Goal: Information Seeking & Learning: Learn about a topic

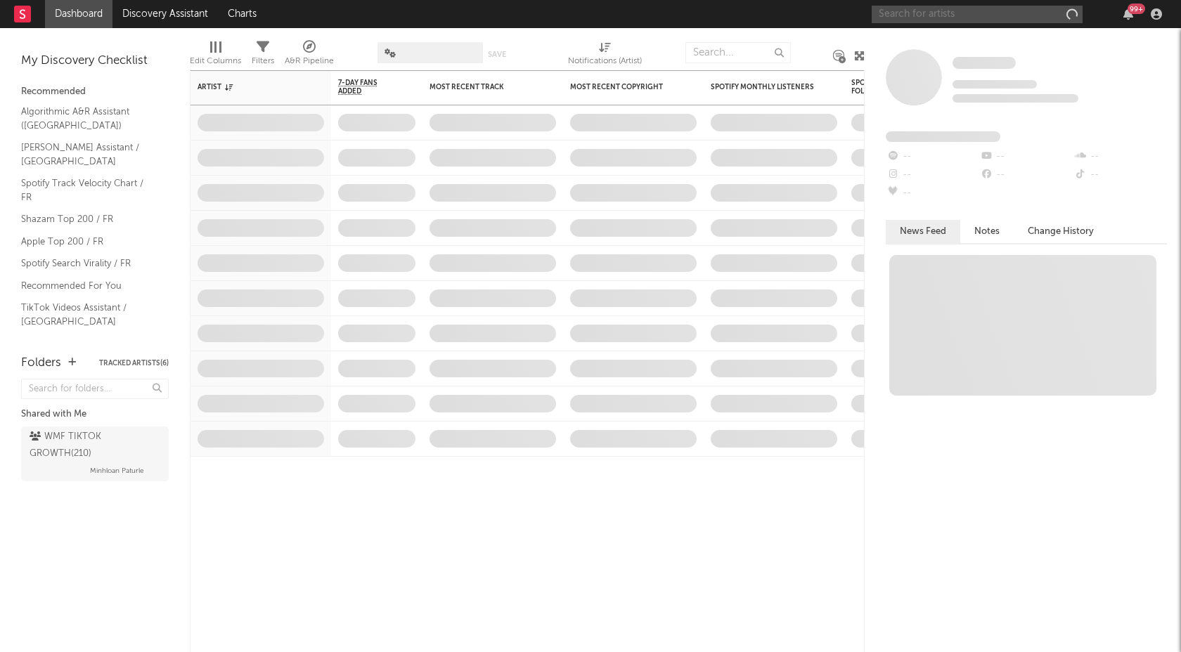
click at [1004, 15] on input "text" at bounding box center [977, 15] width 211 height 18
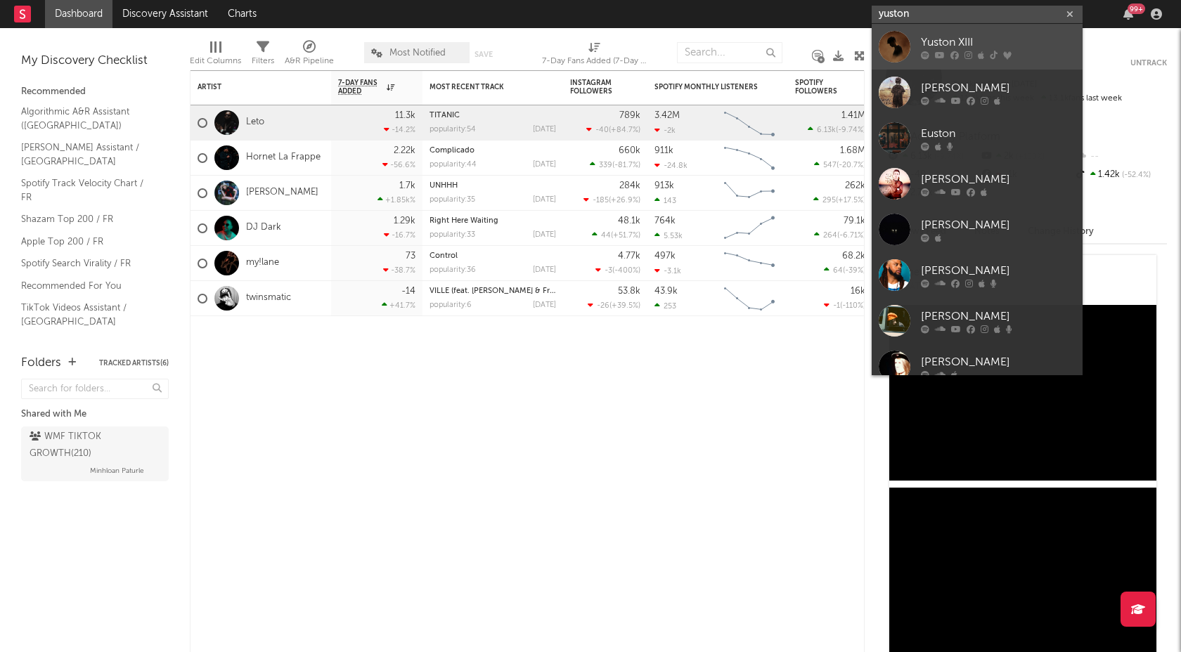
type input "yuston"
click at [1019, 29] on link "Yuston XIII" at bounding box center [977, 47] width 211 height 46
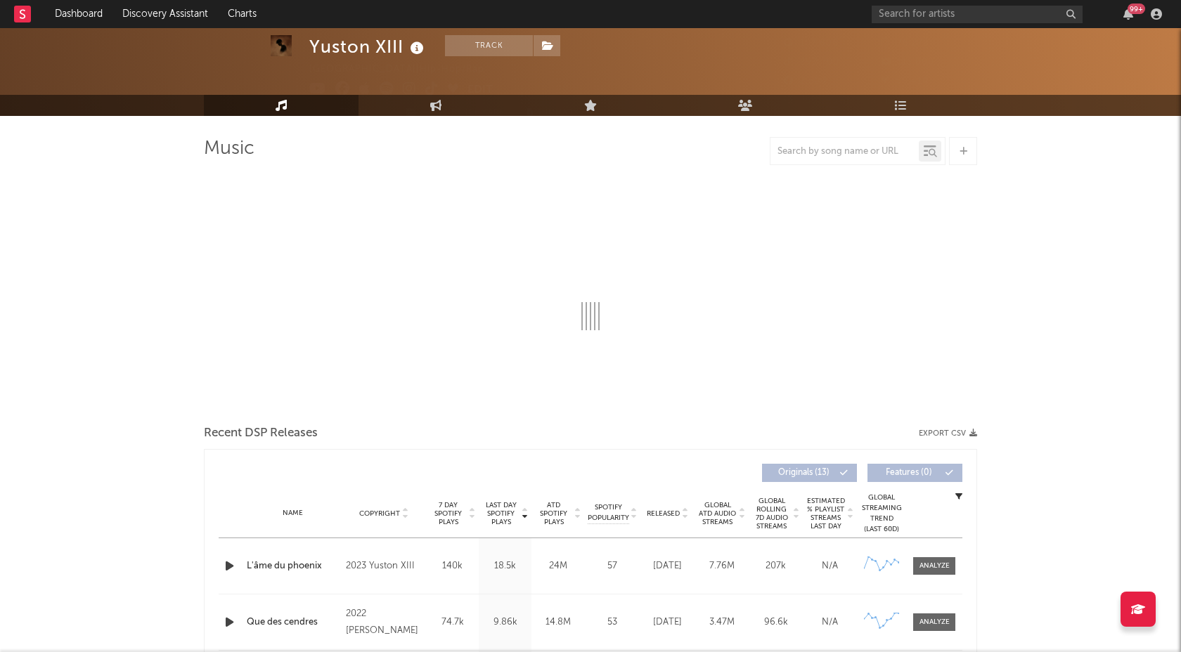
select select "6m"
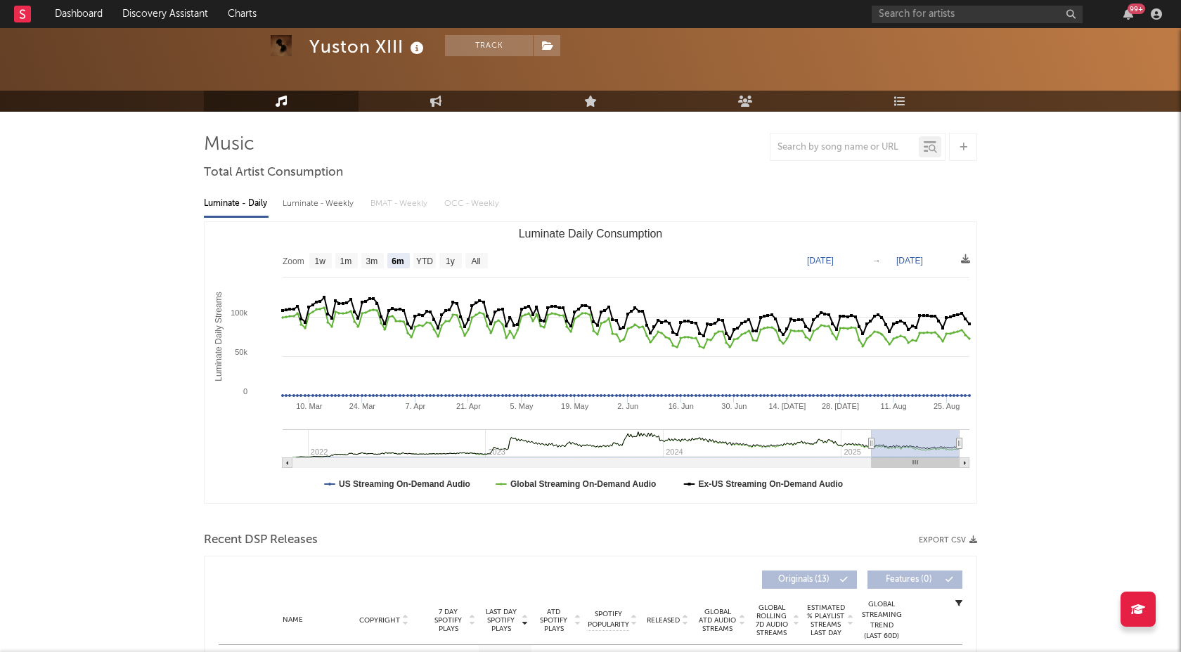
scroll to position [61, 0]
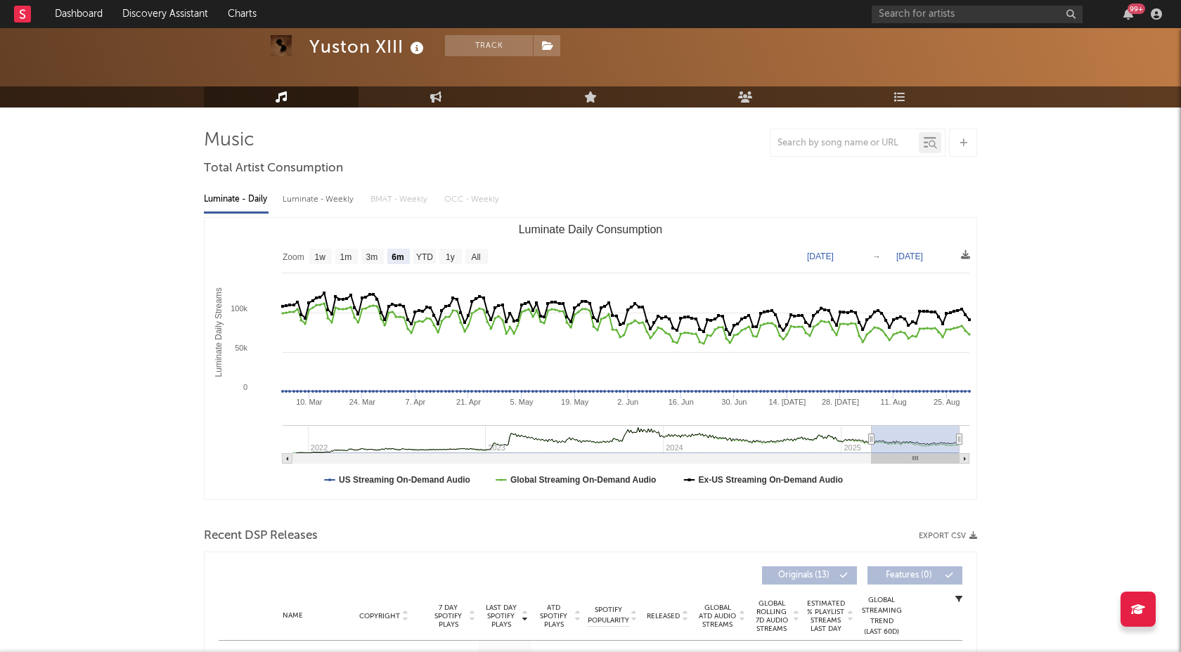
type input "[DATE]"
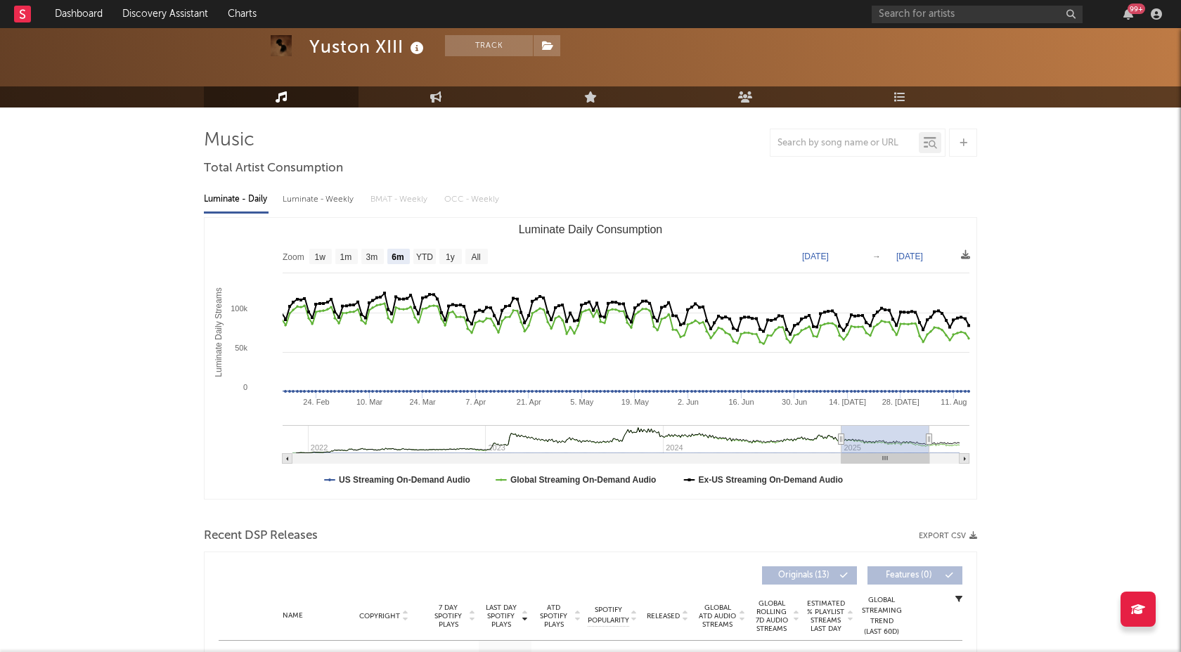
type input "[DATE]"
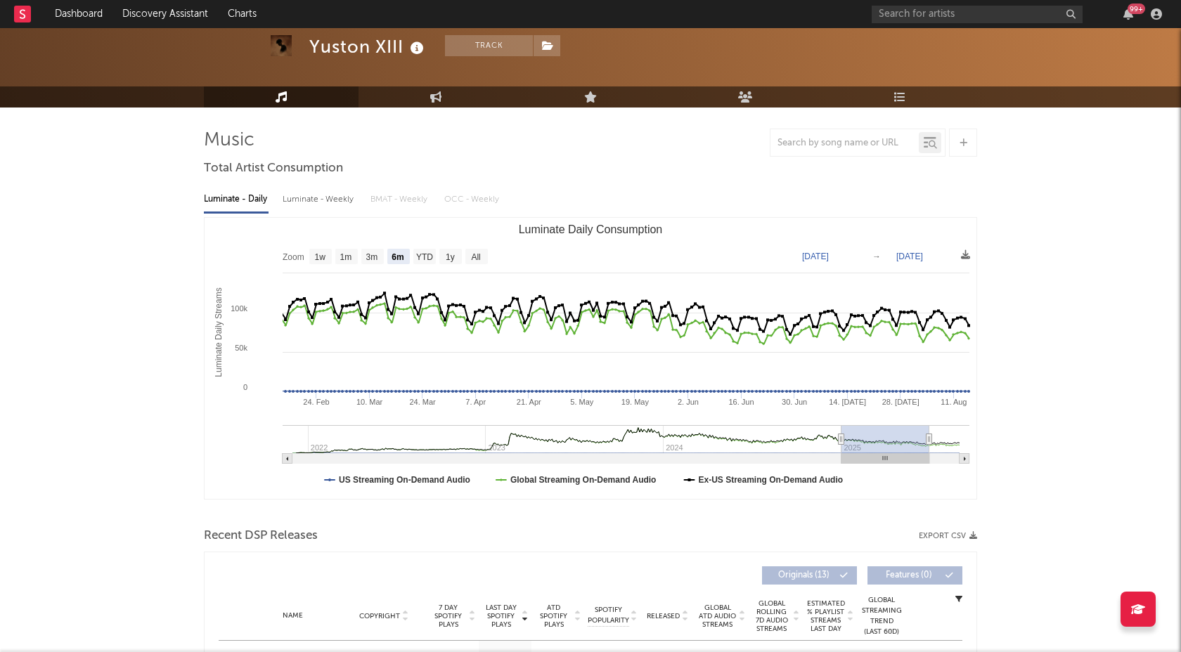
type input "[DATE]"
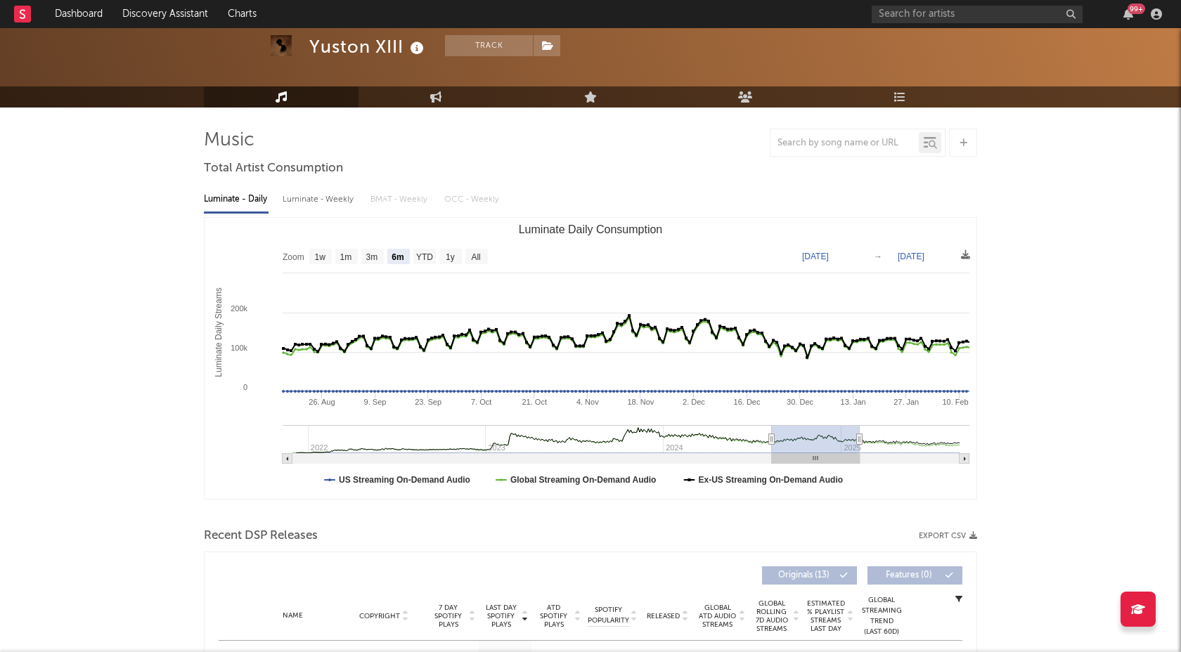
type input "[DATE]"
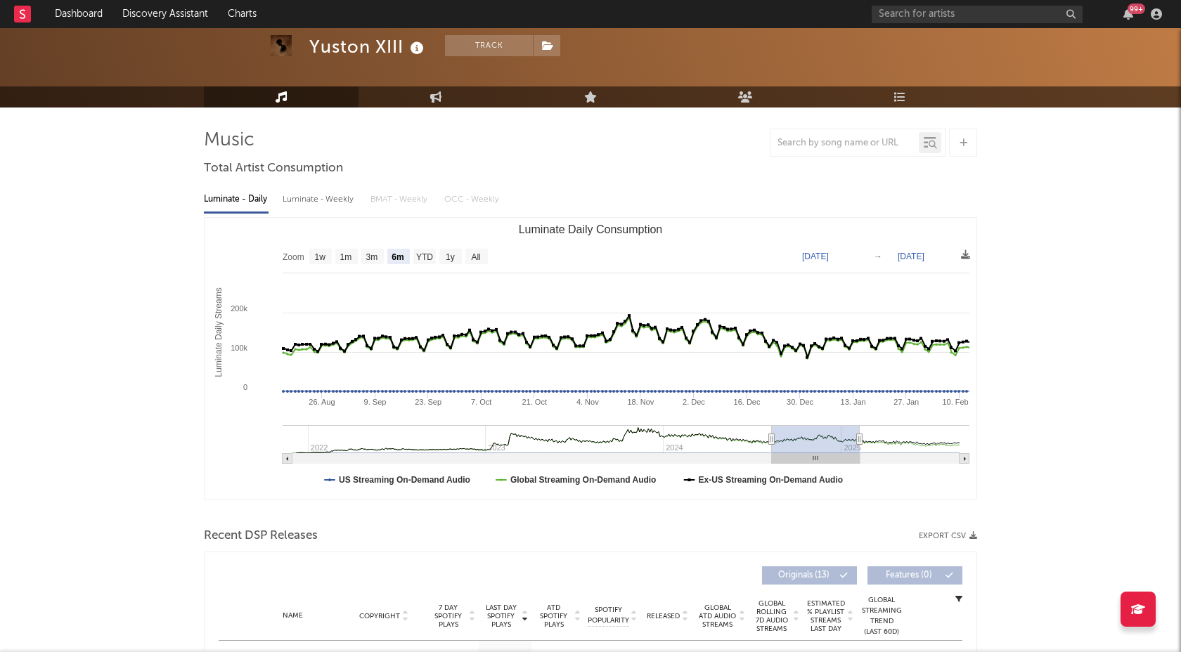
type input "[DATE]"
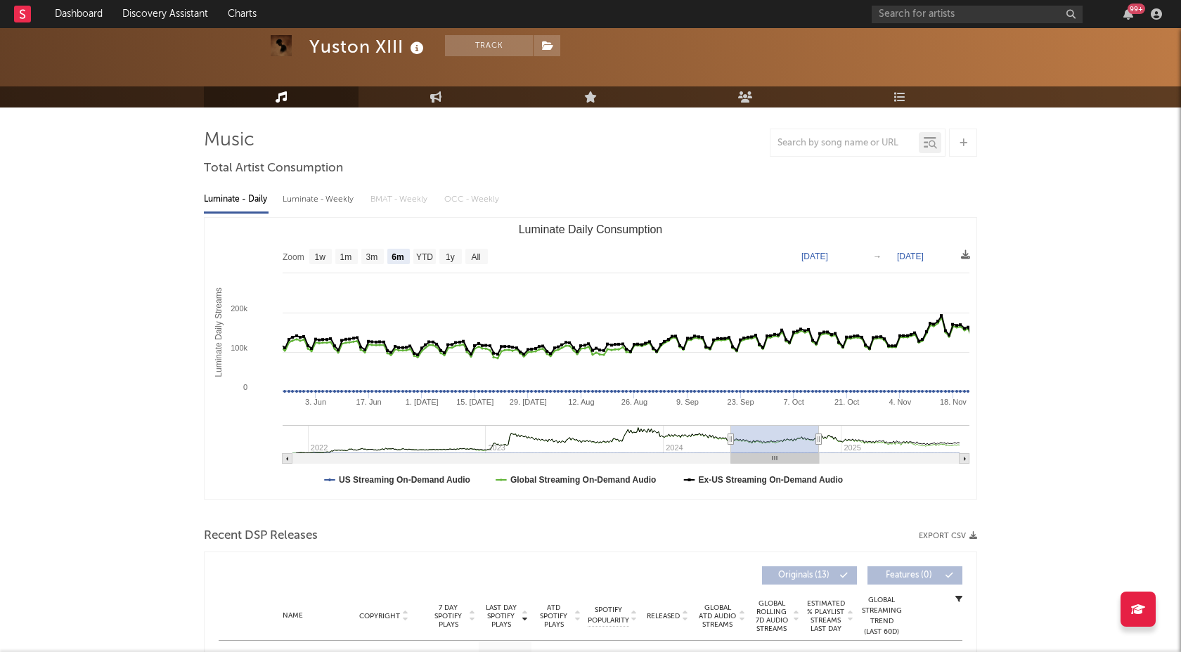
type input "[DATE]"
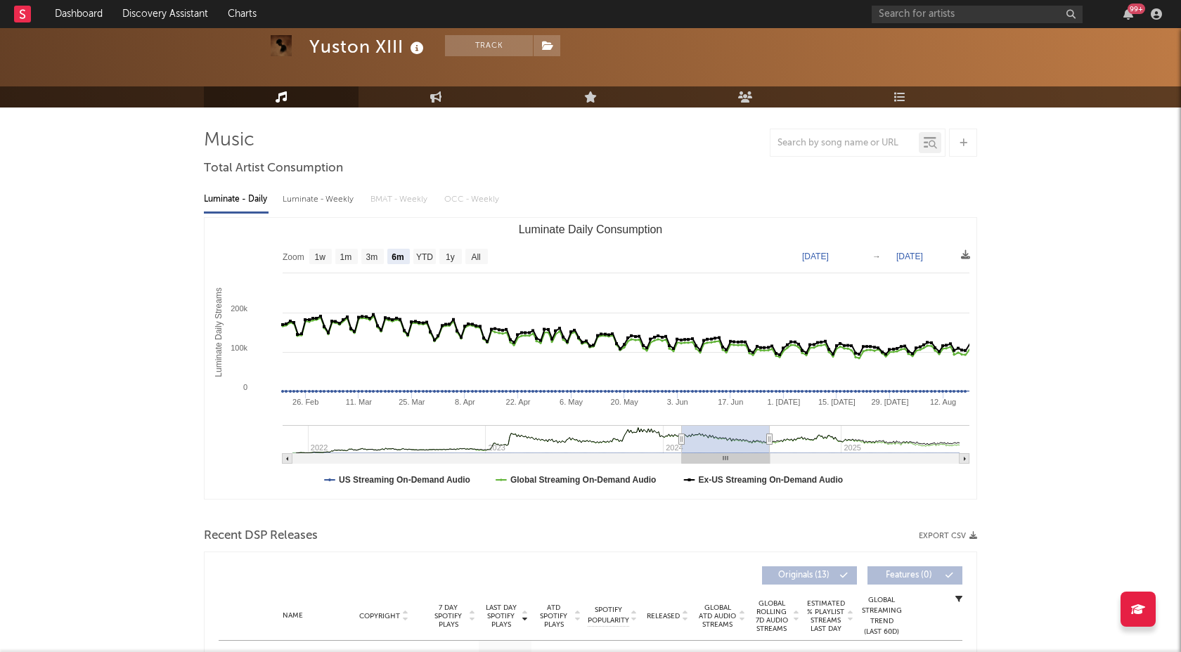
type input "[DATE]"
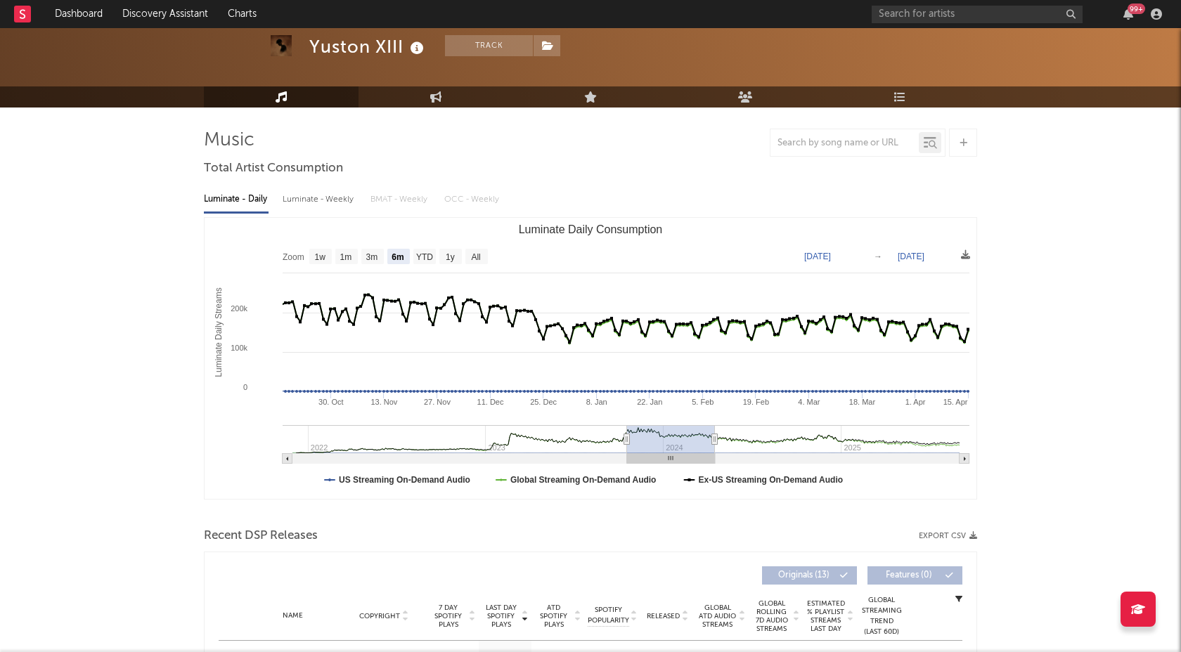
type input "[DATE]"
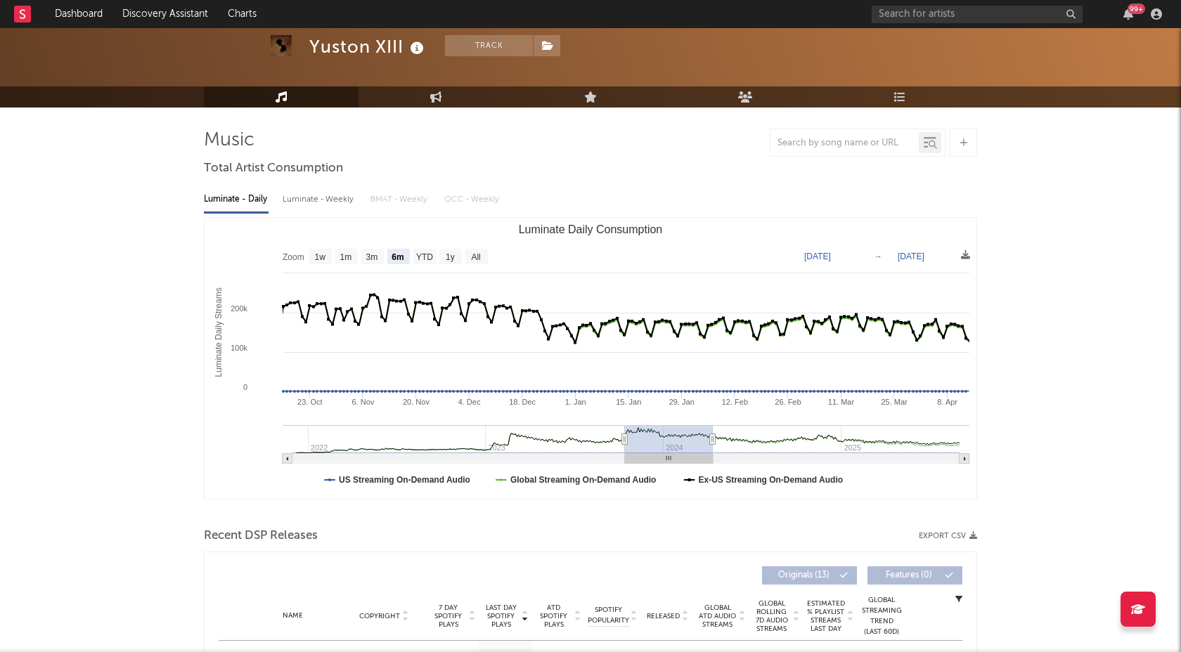
type input "[DATE]"
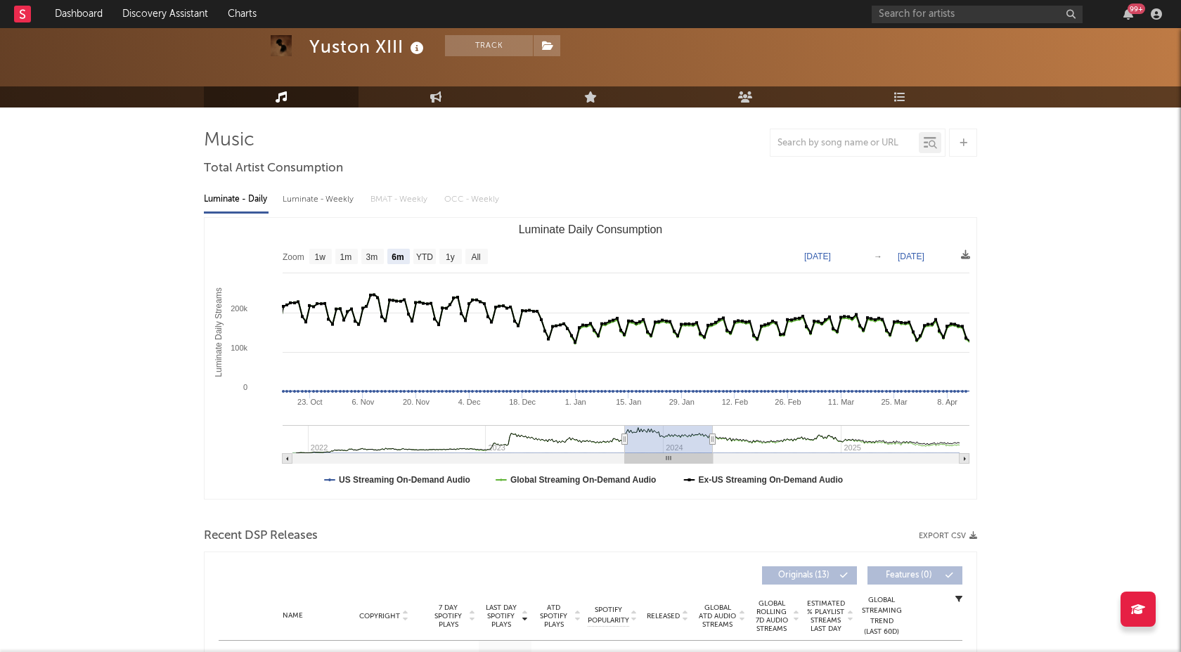
type input "[DATE]"
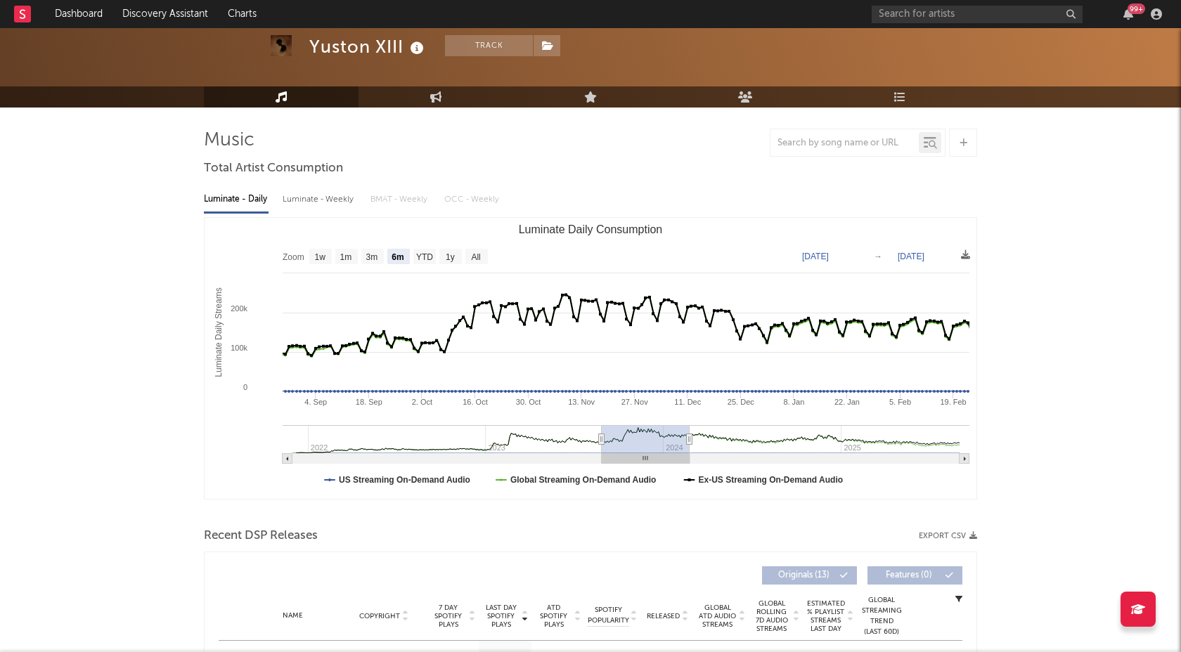
type input "[DATE]"
drag, startPoint x: 936, startPoint y: 451, endPoint x: 667, endPoint y: 465, distance: 268.9
click at [667, 465] on icon "Created with Highcharts 10.3.3 Luminate Daily Streams Luminate Daily Consumptio…" at bounding box center [591, 358] width 772 height 281
type input "[DATE]"
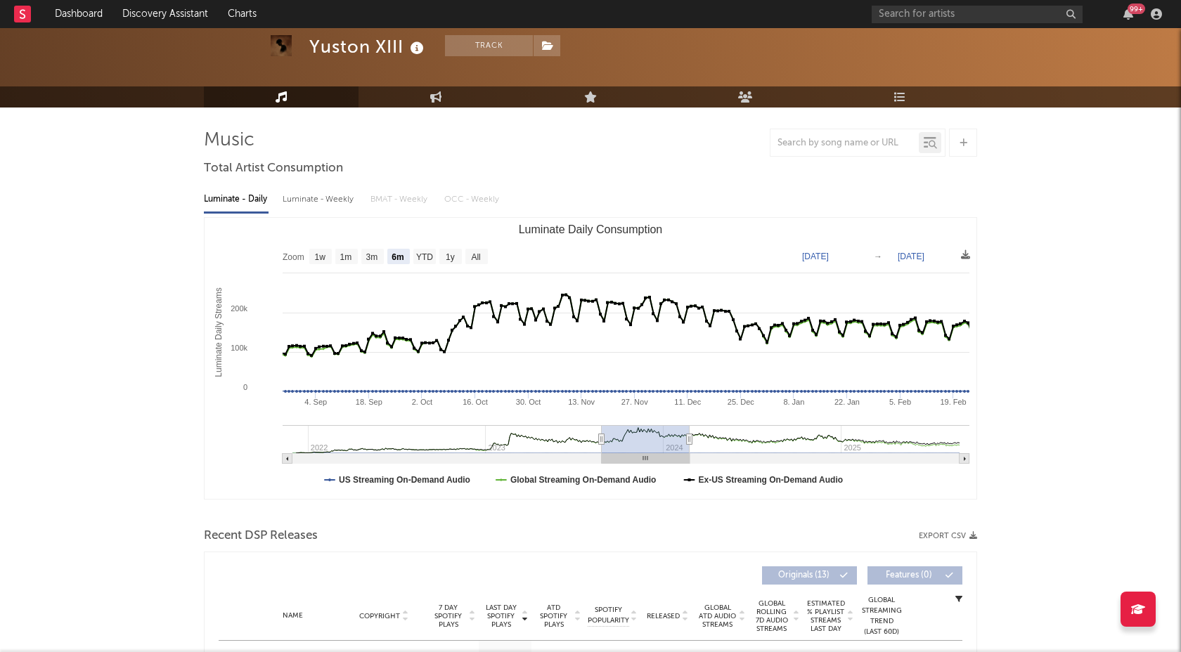
type input "[DATE]"
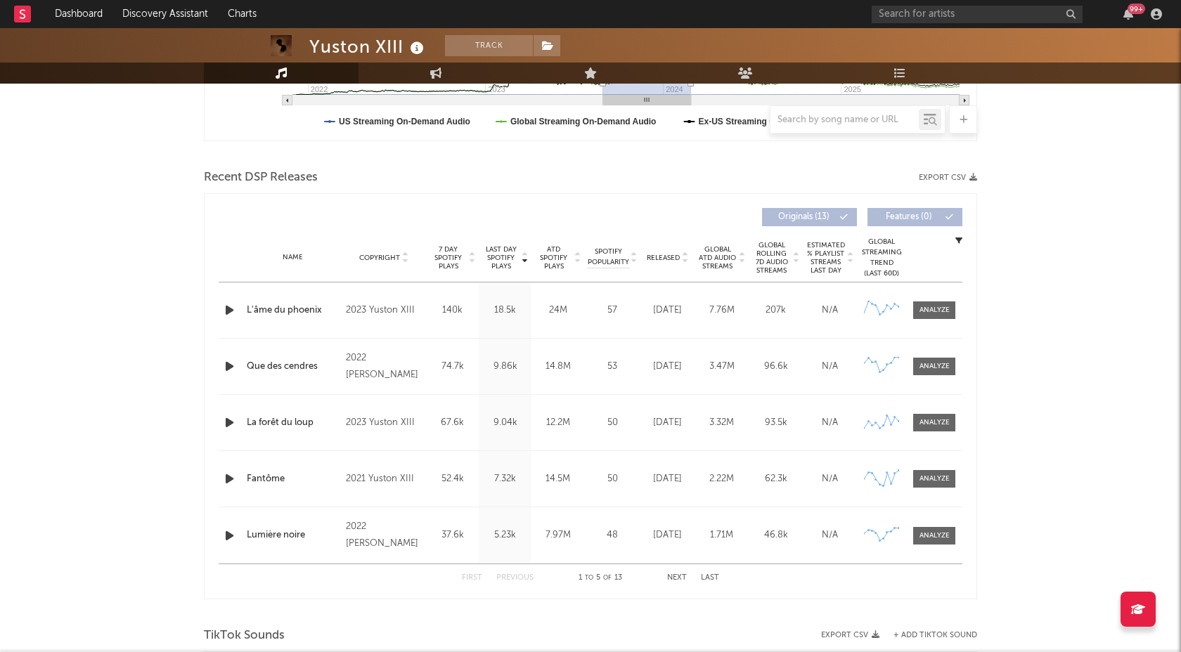
scroll to position [421, 0]
click at [925, 308] on div at bounding box center [934, 309] width 30 height 11
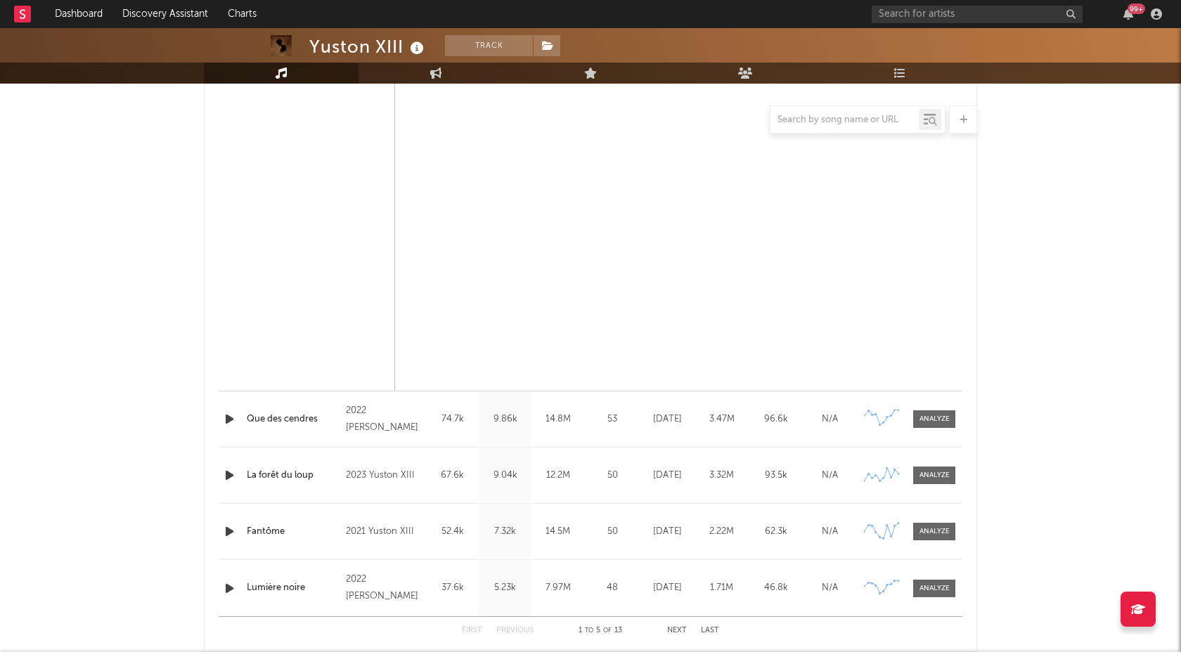
select select "6m"
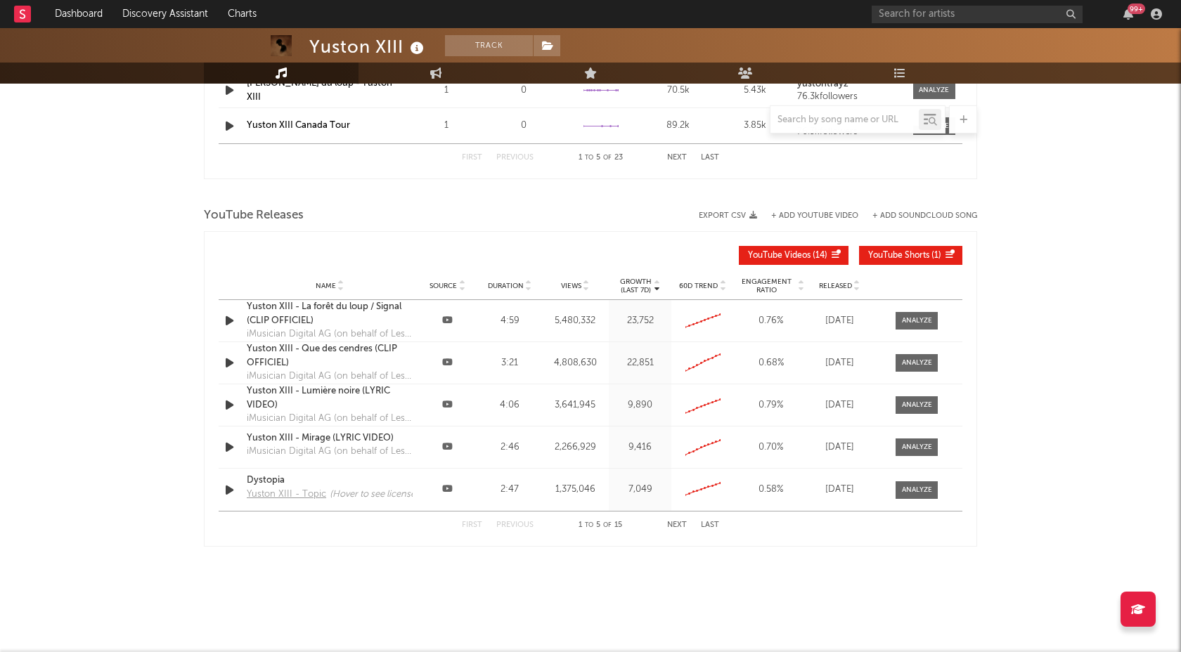
scroll to position [2167, 0]
click at [332, 305] on div "Yuston XIII - La forêt du loup / Signal (CLIP OFFICIEL)" at bounding box center [330, 314] width 166 height 27
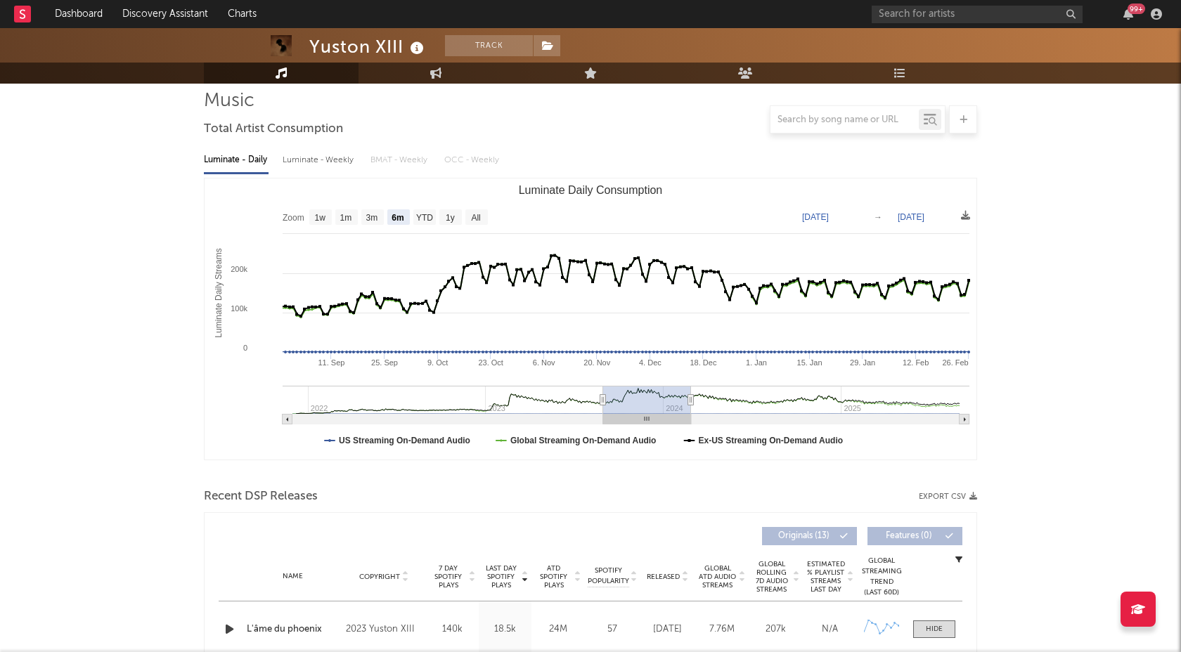
scroll to position [100, 0]
click at [321, 161] on div "Luminate - Weekly" at bounding box center [320, 161] width 74 height 24
select select "6m"
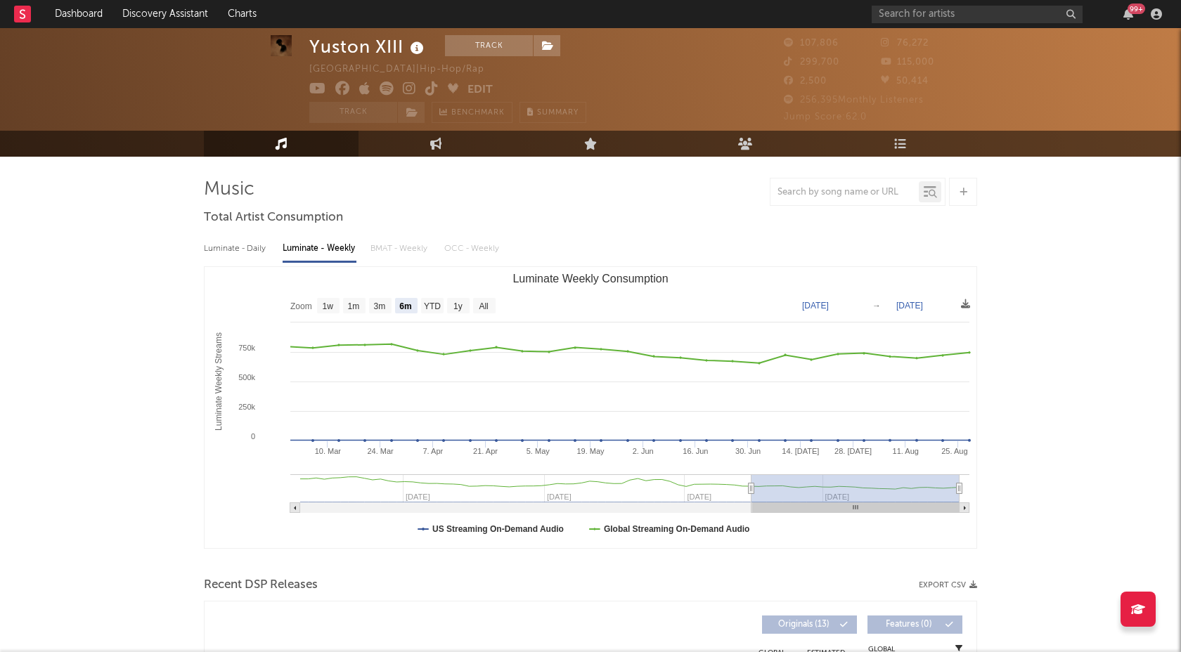
scroll to position [0, 0]
